Goal: Transaction & Acquisition: Subscribe to service/newsletter

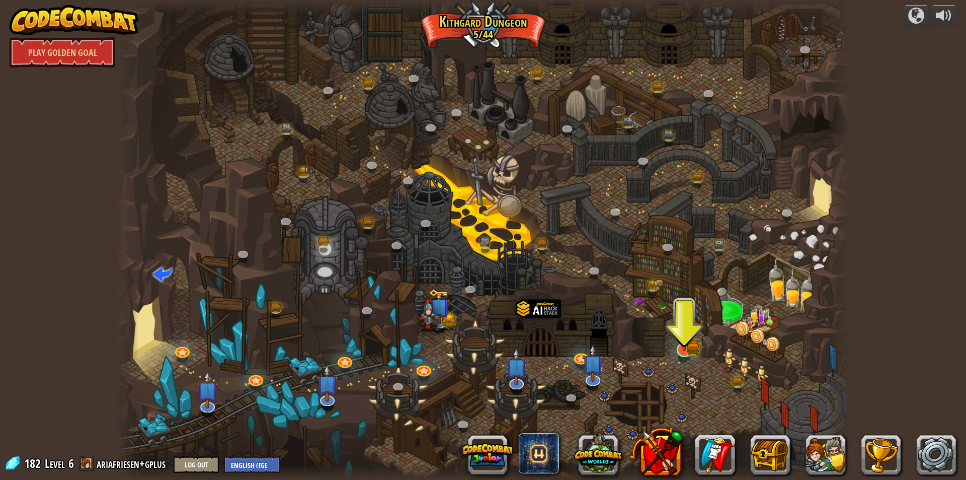
click at [683, 335] on img at bounding box center [684, 330] width 12 height 12
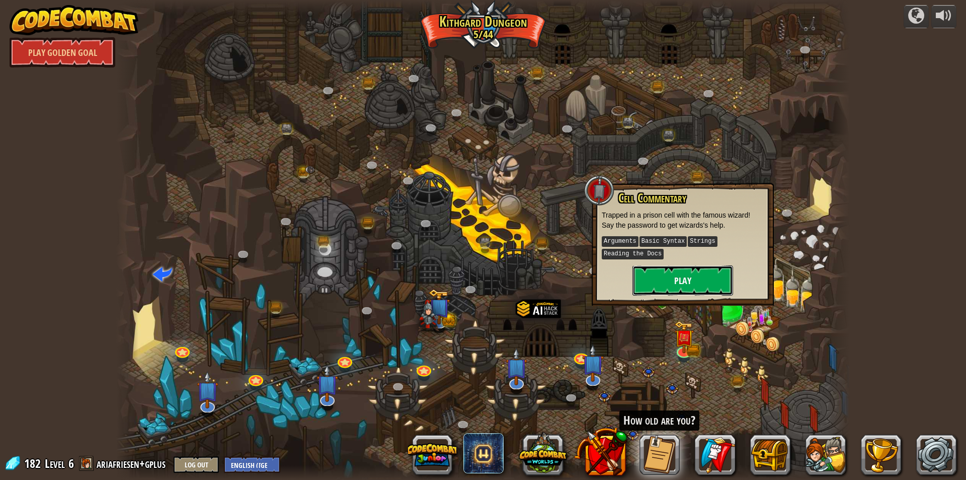
click at [691, 283] on button "Play" at bounding box center [683, 280] width 101 height 30
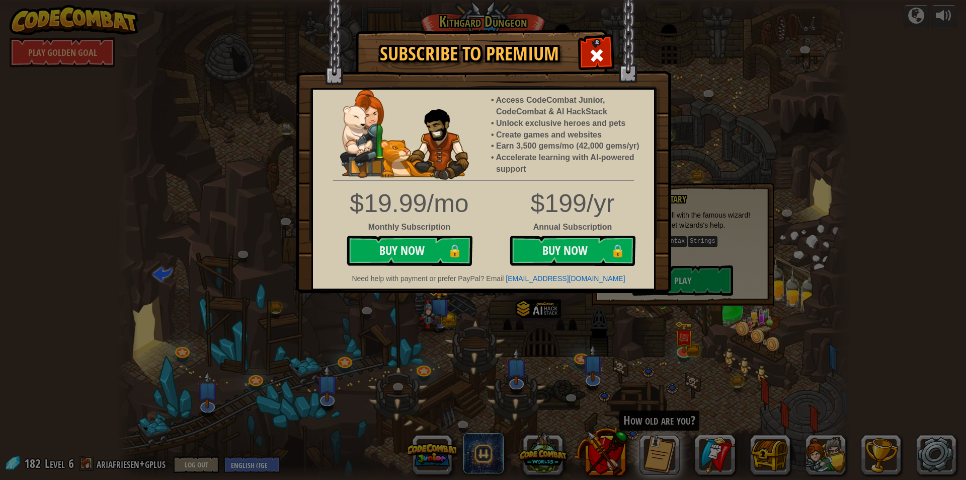
click at [691, 283] on div "Subscribe to Premium Access CodeCombat Junior, CodeCombat & AI HackStack Unlock…" at bounding box center [483, 240] width 966 height 480
click at [605, 367] on div "Subscribe to Premium Access CodeCombat Junior, CodeCombat & AI HackStack Unlock…" at bounding box center [483, 240] width 966 height 480
click at [614, 42] on img at bounding box center [483, 146] width 375 height 293
click at [601, 52] on span at bounding box center [597, 55] width 16 height 16
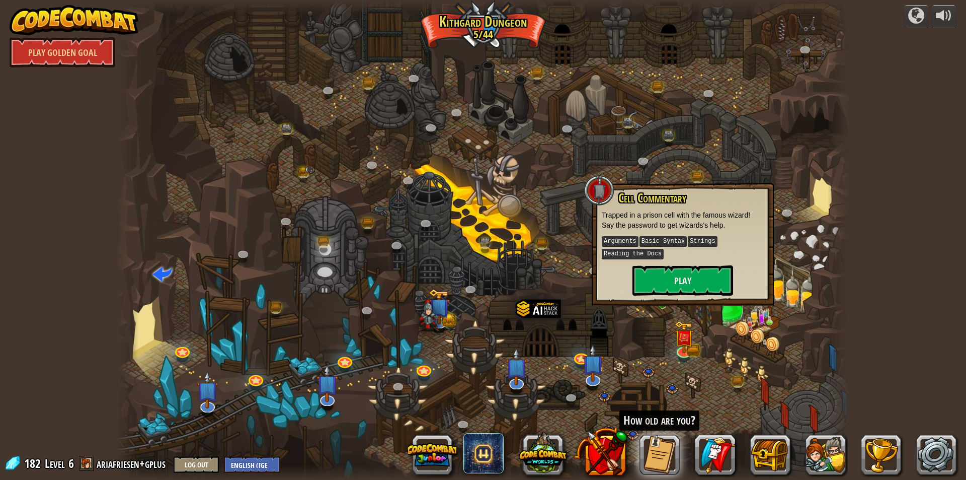
click at [781, 167] on div at bounding box center [483, 240] width 734 height 480
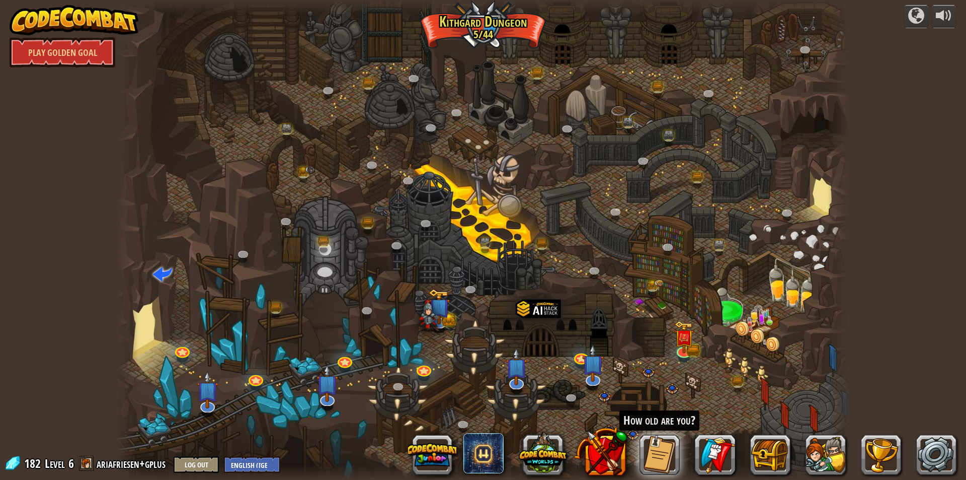
click at [657, 301] on div at bounding box center [483, 240] width 734 height 480
click at [659, 304] on div at bounding box center [483, 240] width 734 height 480
click at [595, 270] on link at bounding box center [595, 271] width 20 height 20
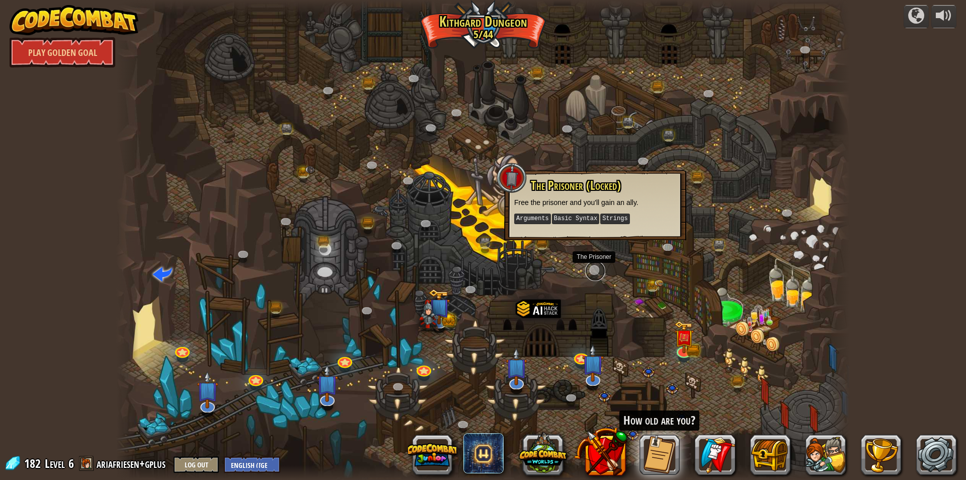
click at [595, 270] on link at bounding box center [595, 271] width 20 height 20
click at [741, 384] on link at bounding box center [739, 384] width 20 height 20
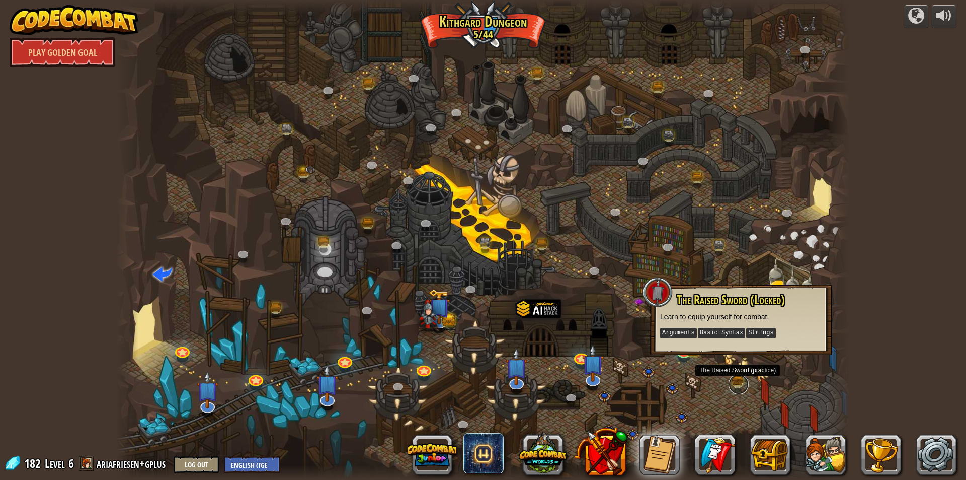
click at [741, 384] on link at bounding box center [739, 384] width 20 height 20
click at [741, 382] on link at bounding box center [739, 384] width 20 height 20
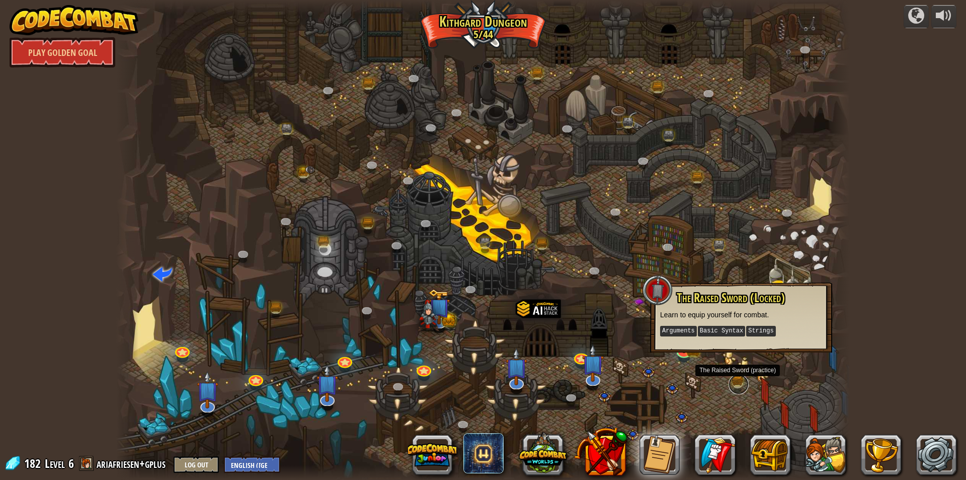
click at [736, 376] on link at bounding box center [739, 384] width 20 height 20
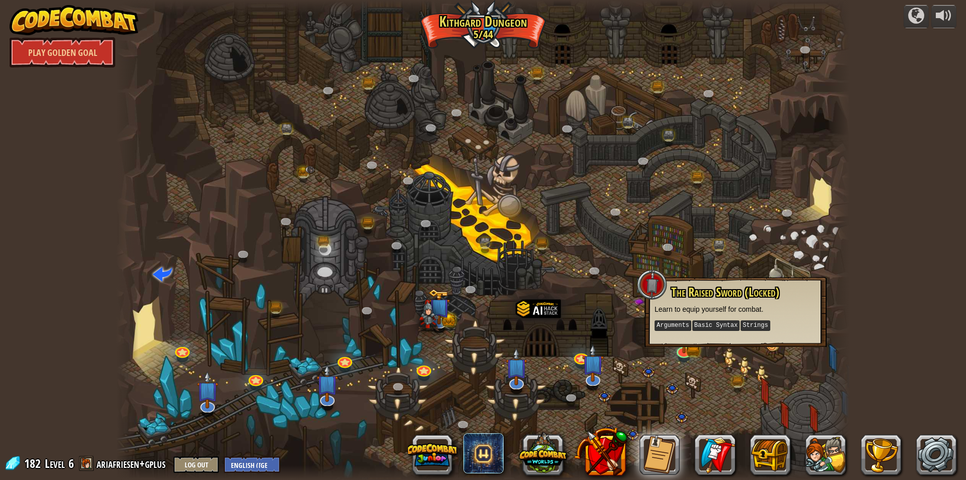
click at [672, 370] on div at bounding box center [483, 240] width 734 height 480
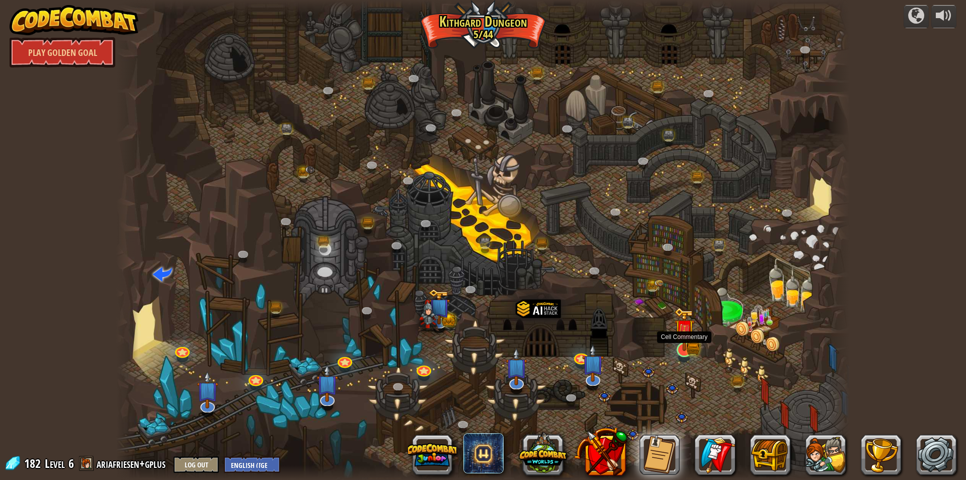
click at [683, 345] on img at bounding box center [684, 328] width 20 height 43
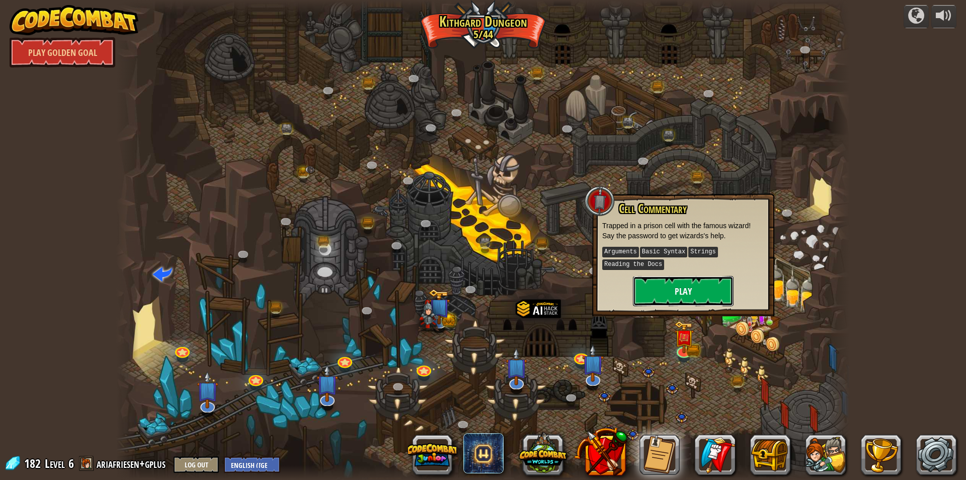
click at [687, 284] on button "Play" at bounding box center [683, 291] width 101 height 30
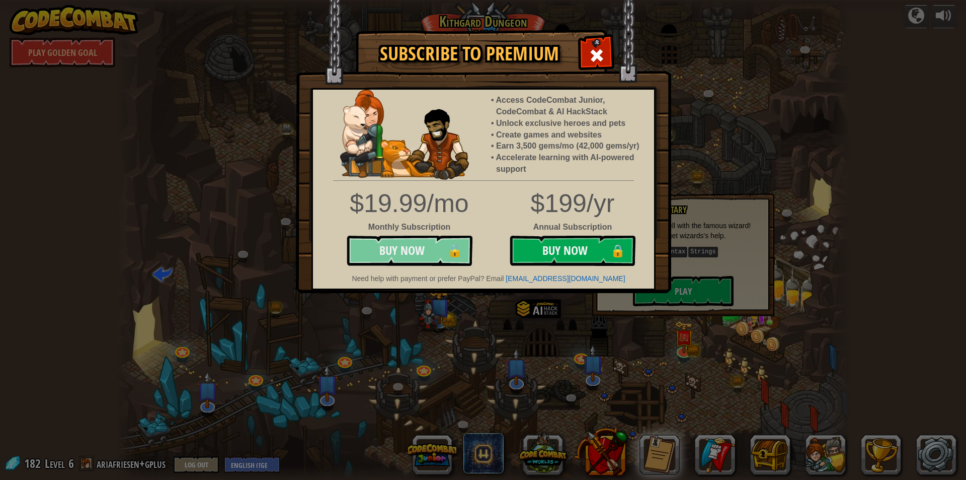
click at [421, 241] on button "Buy Now 🔒" at bounding box center [410, 251] width 126 height 30
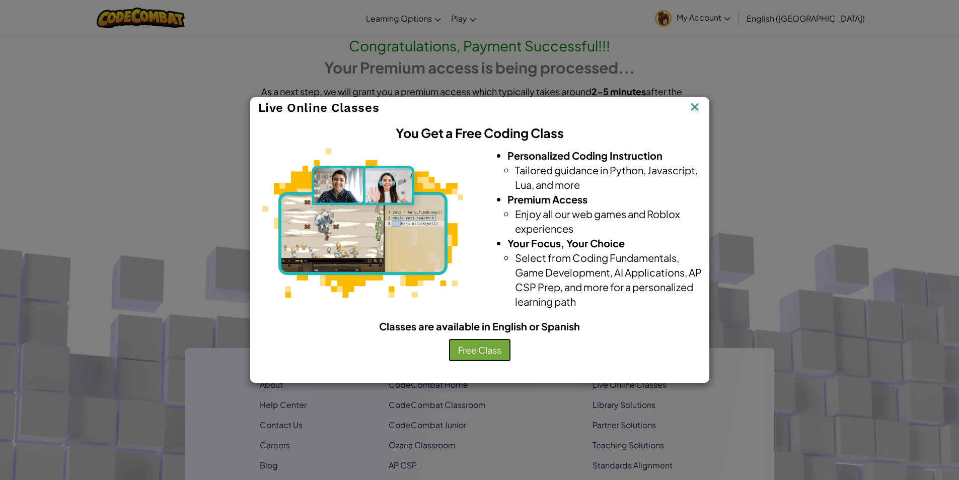
click at [481, 346] on button "Free Class" at bounding box center [479, 349] width 62 height 23
